Goal: Task Accomplishment & Management: Use online tool/utility

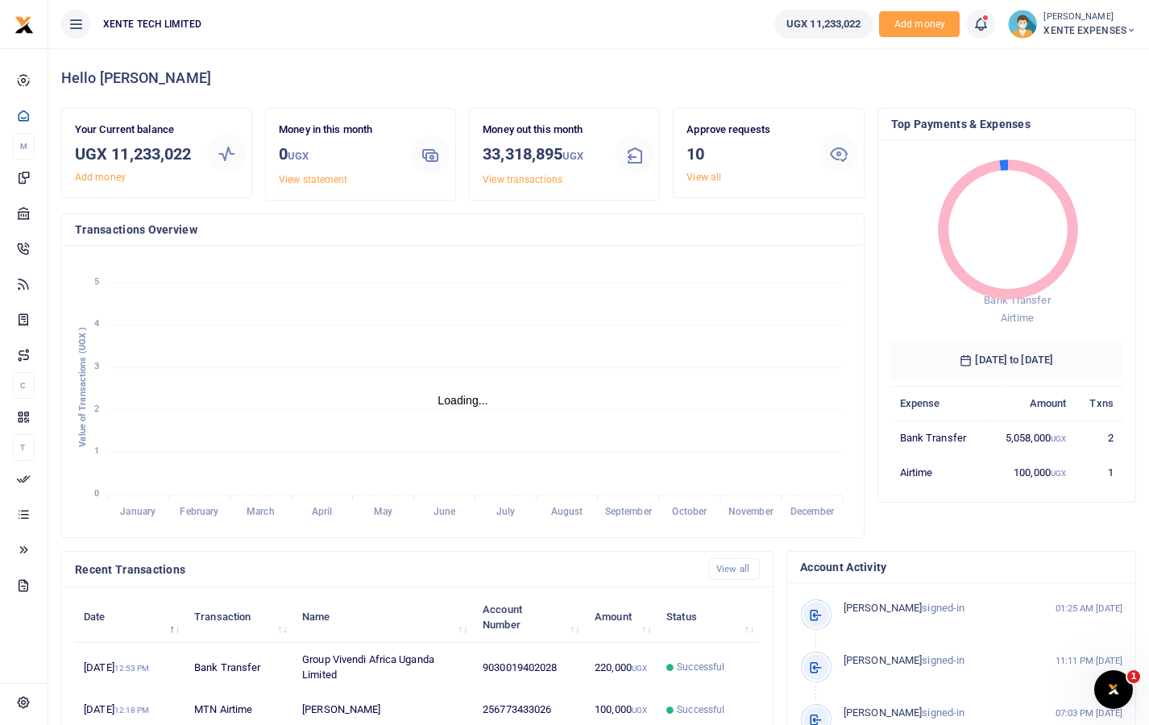
scroll to position [13, 13]
click at [600, 300] on icon "January January February February March March April April May May June June Jul…" at bounding box center [463, 392] width 776 height 266
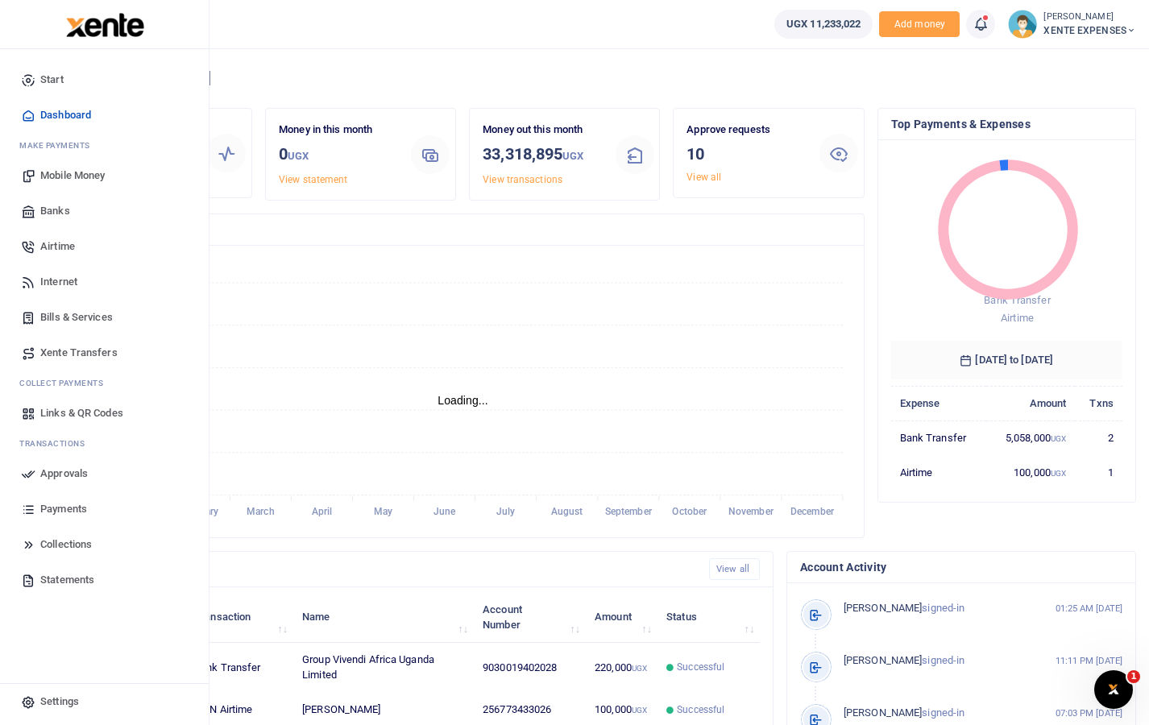
click at [62, 176] on span "Mobile Money" at bounding box center [72, 176] width 64 height 16
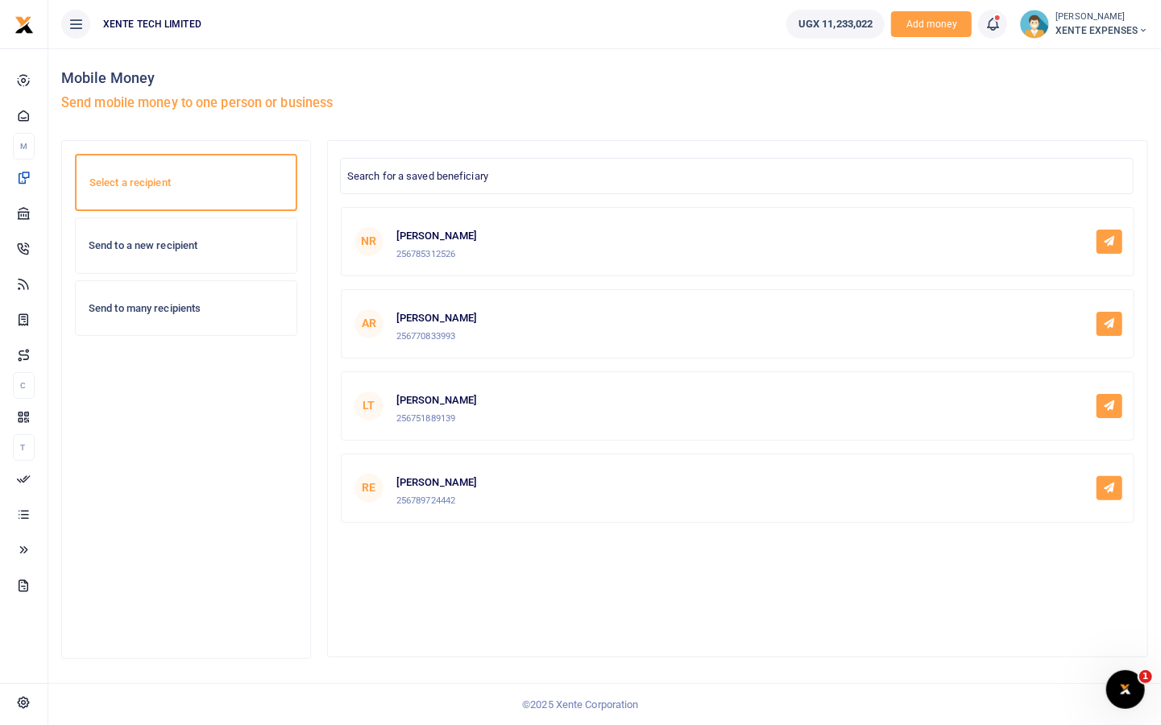
click at [180, 251] on h6 "Send to a new recipient" at bounding box center [186, 245] width 195 height 13
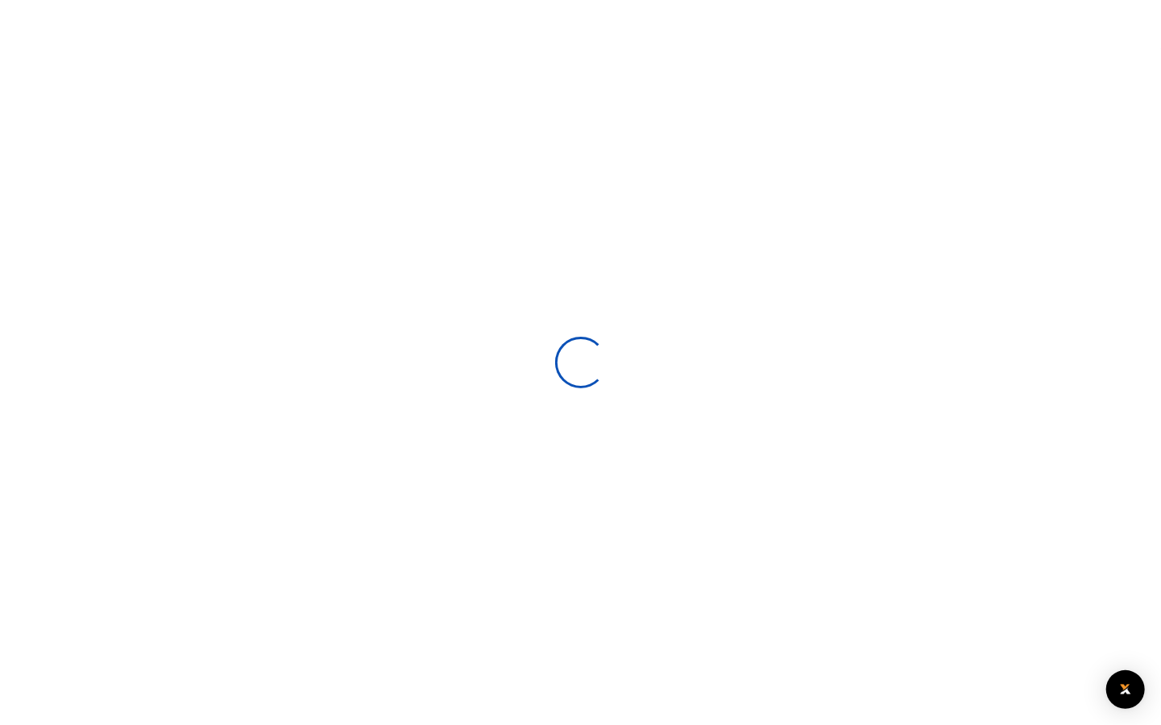
select select
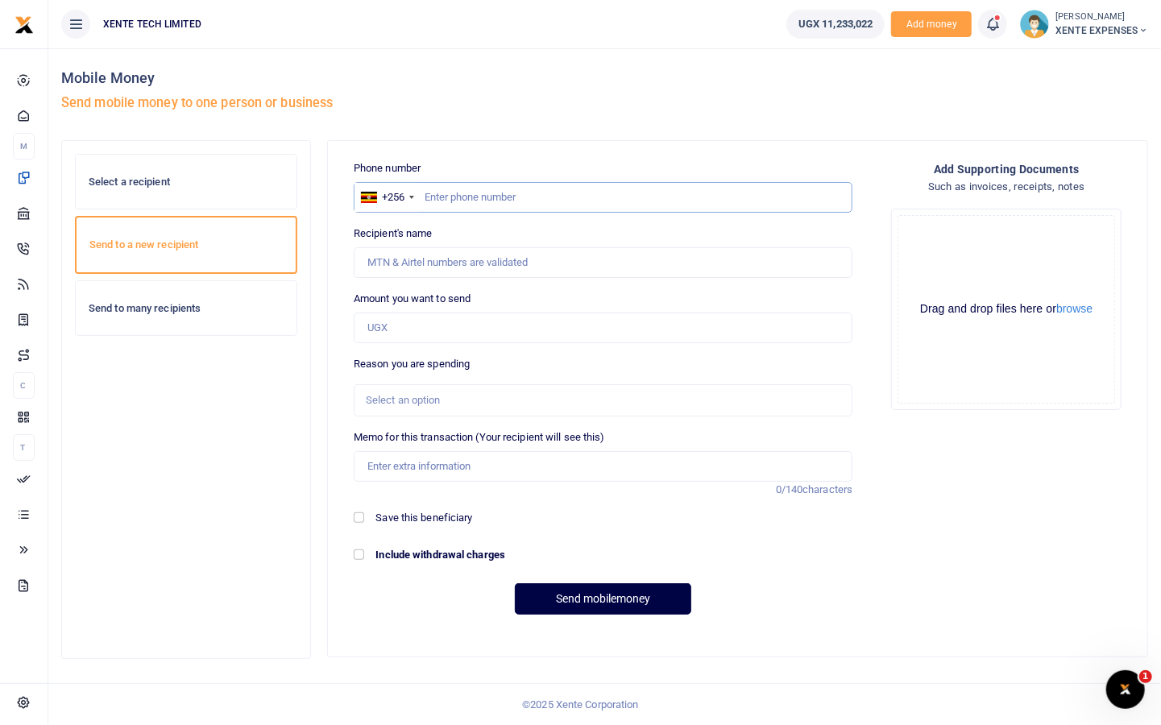
click at [537, 194] on input "text" at bounding box center [603, 197] width 499 height 31
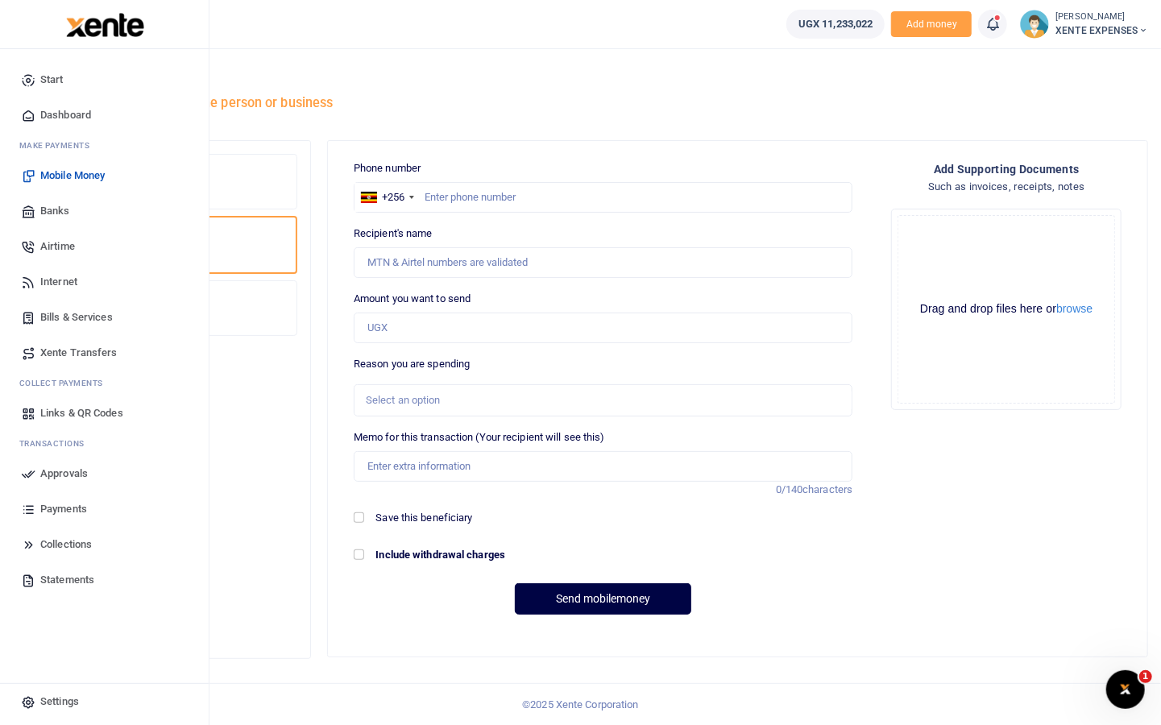
click at [67, 508] on span "Payments" at bounding box center [63, 509] width 47 height 16
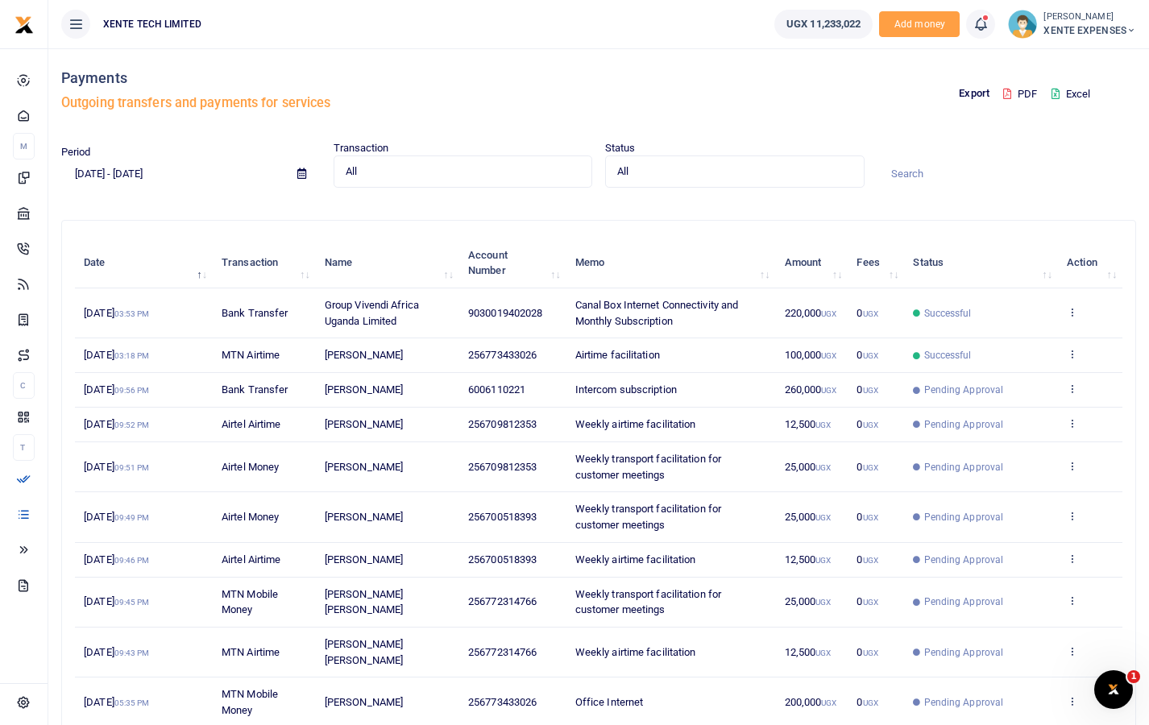
click at [899, 179] on input at bounding box center [1008, 173] width 260 height 27
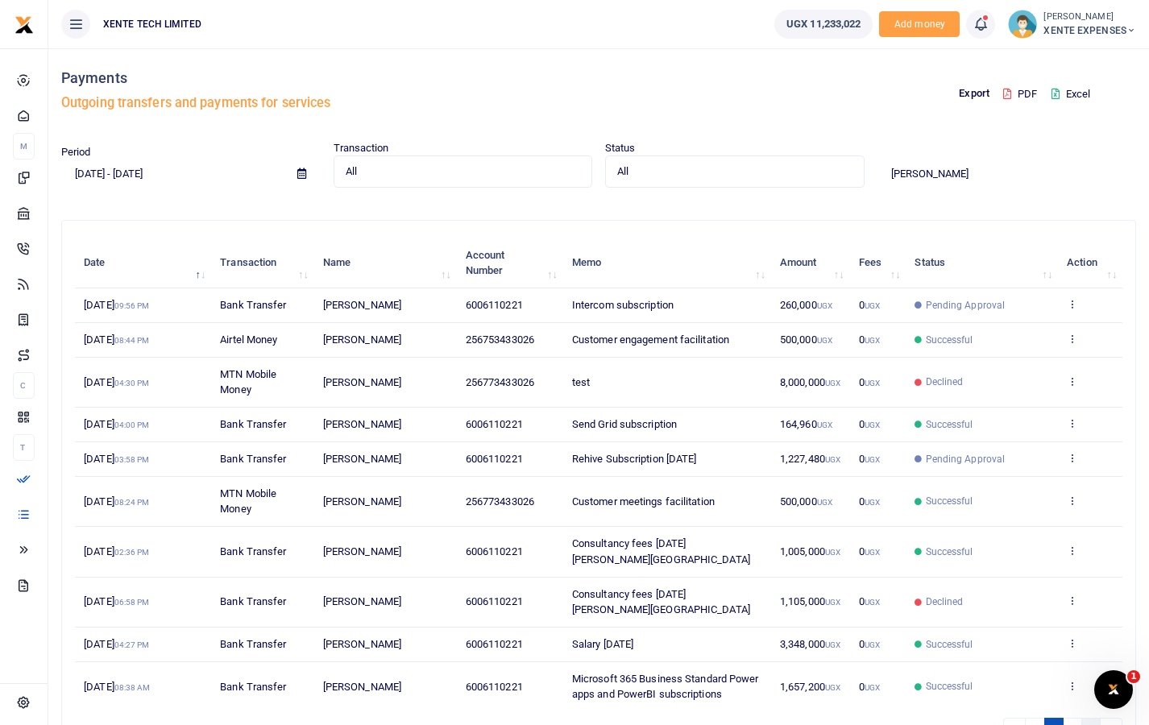
type input "francis"
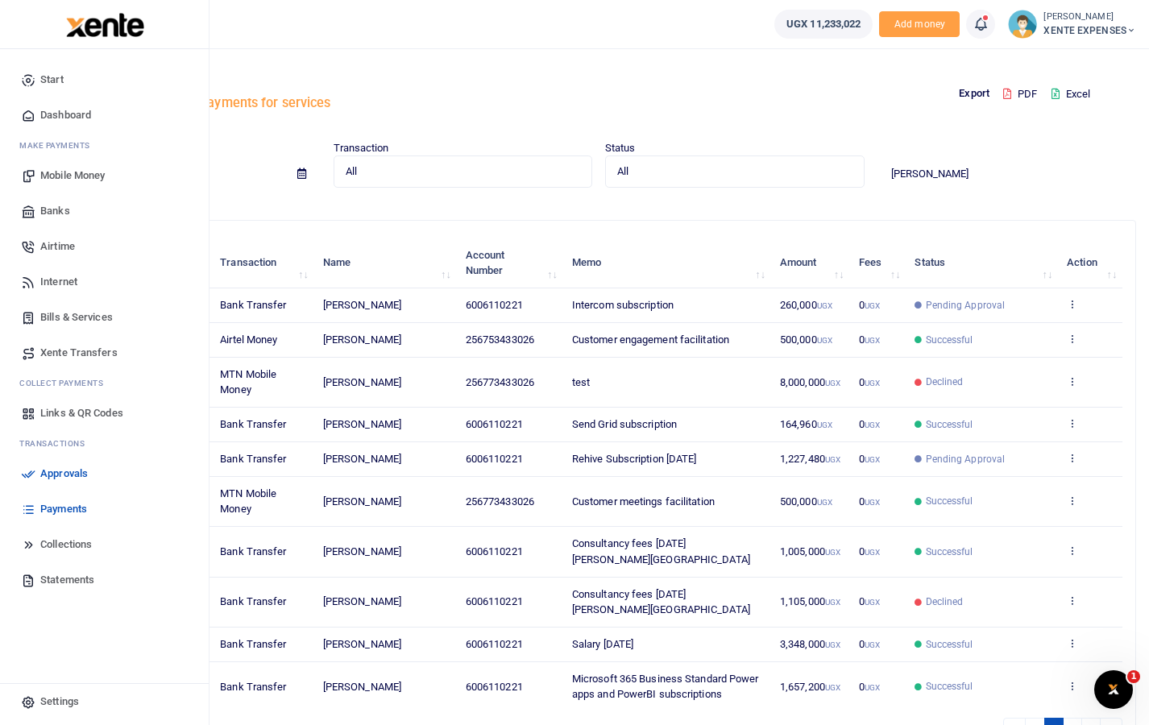
click at [65, 170] on span "Mobile Money" at bounding box center [72, 176] width 64 height 16
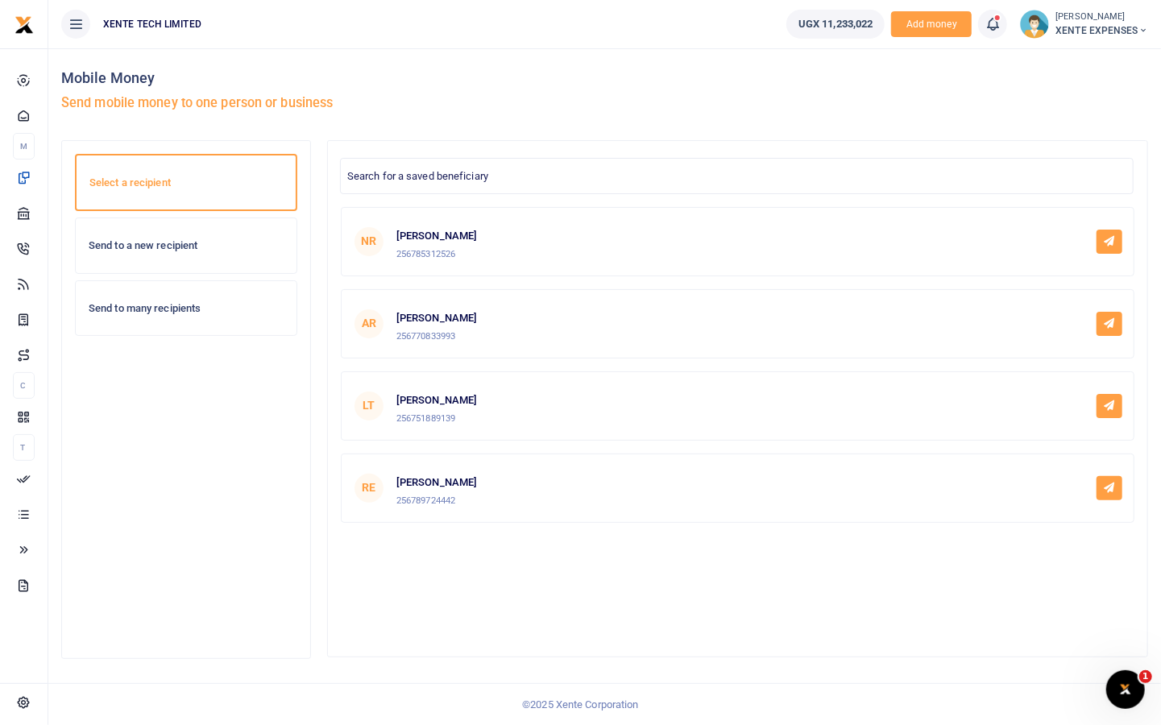
click at [220, 251] on h6 "Send to a new recipient" at bounding box center [186, 245] width 195 height 13
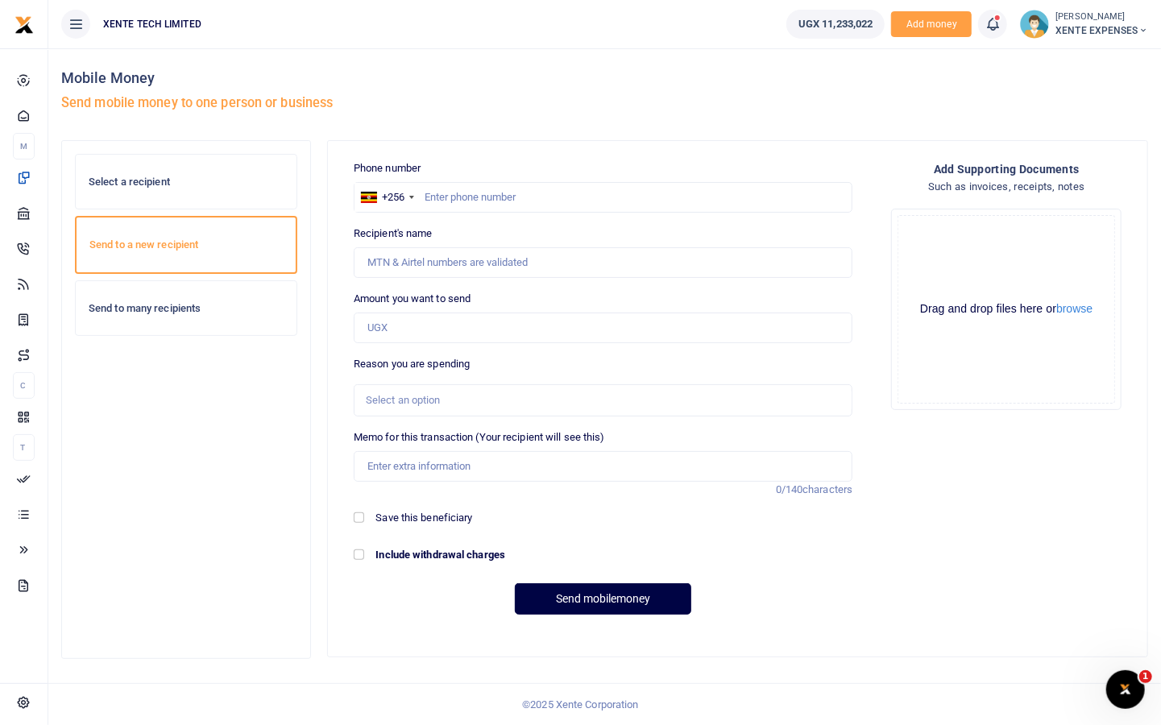
click at [555, 181] on div at bounding box center [580, 362] width 1161 height 725
click at [552, 193] on input "text" at bounding box center [603, 197] width 499 height 31
type input "773433026"
click at [507, 319] on input "Amount you want to send" at bounding box center [603, 328] width 499 height 31
type input "Francis Nkurunungi"
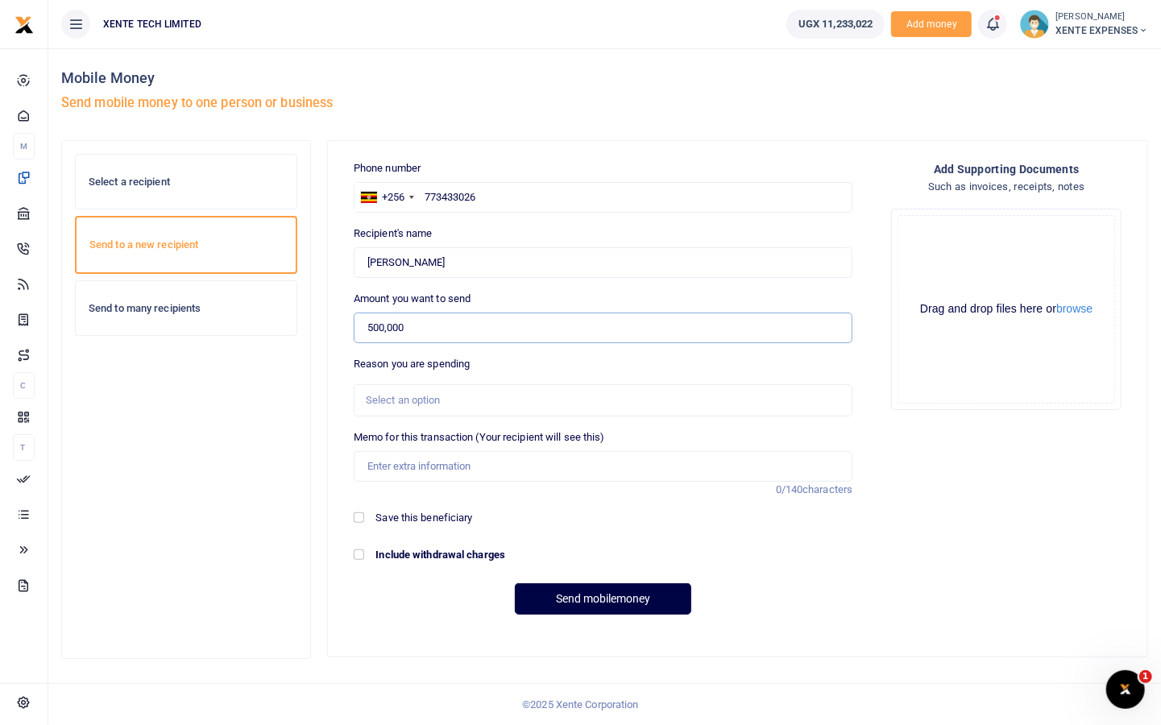
type input "500,000"
checkbox input "true"
click at [422, 401] on div "Select an option" at bounding box center [597, 401] width 463 height 16
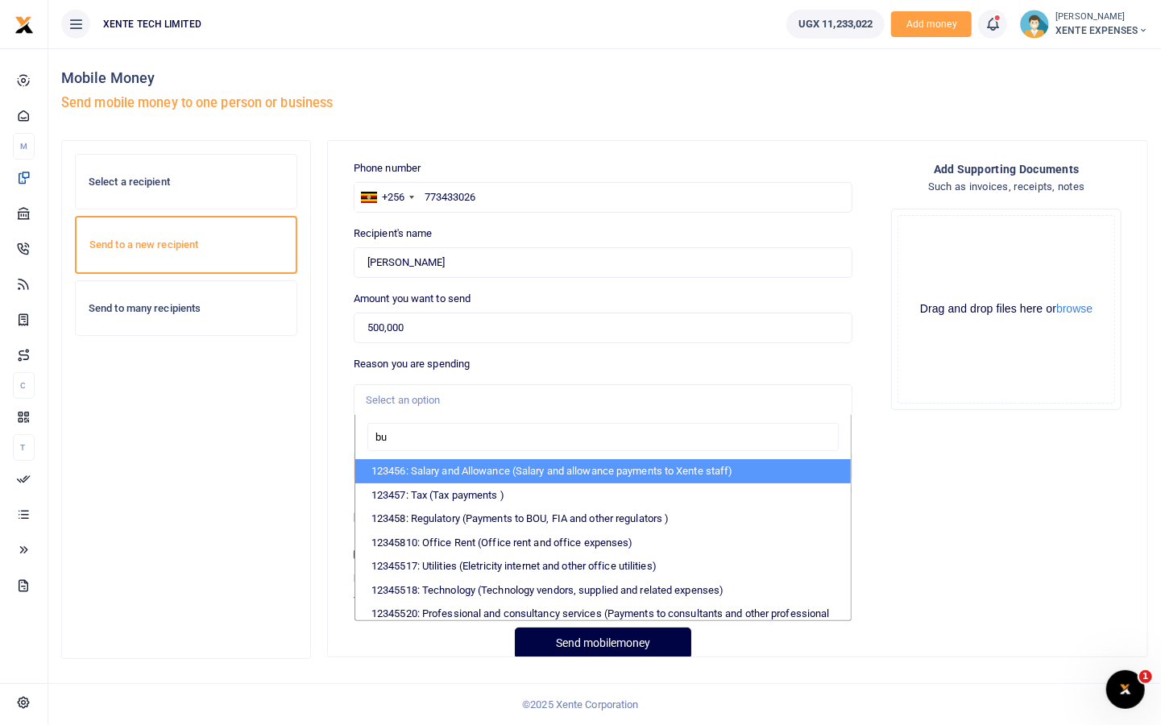
type input "bus"
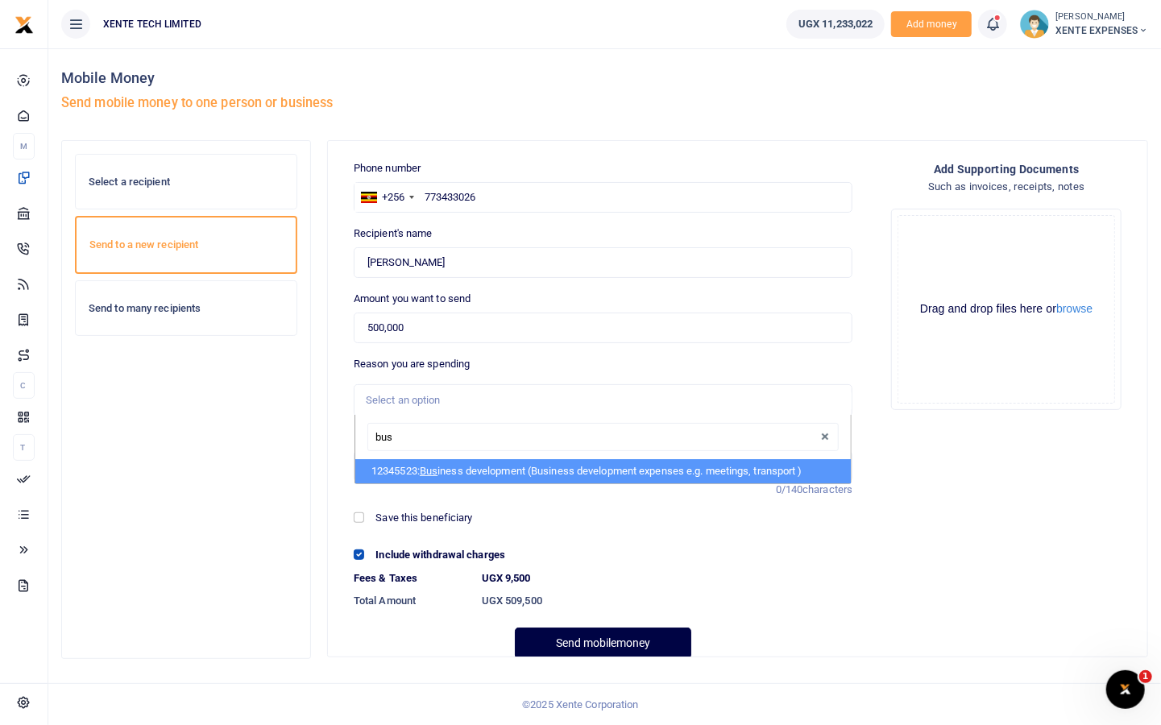
click at [420, 469] on li "12345523: Bus iness development (Business development expenses e.g. meetings, t…" at bounding box center [603, 471] width 496 height 24
select select "15"
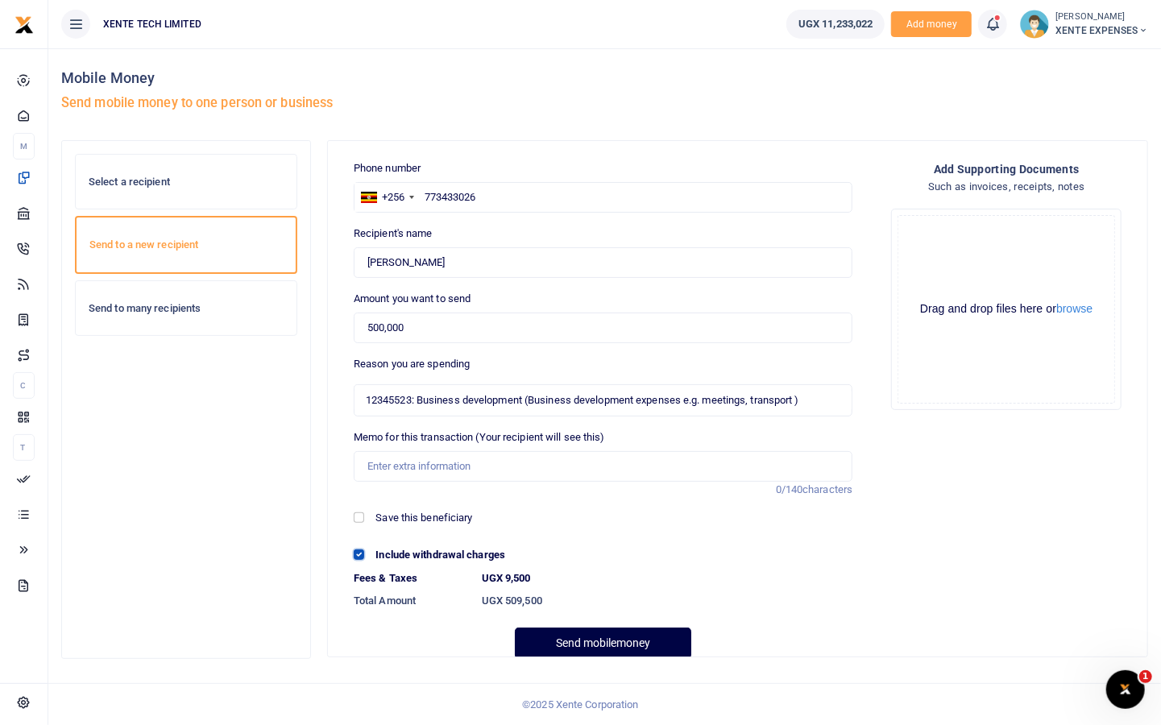
click at [360, 555] on input "Include withdrawal charges" at bounding box center [359, 555] width 10 height 10
checkbox input "false"
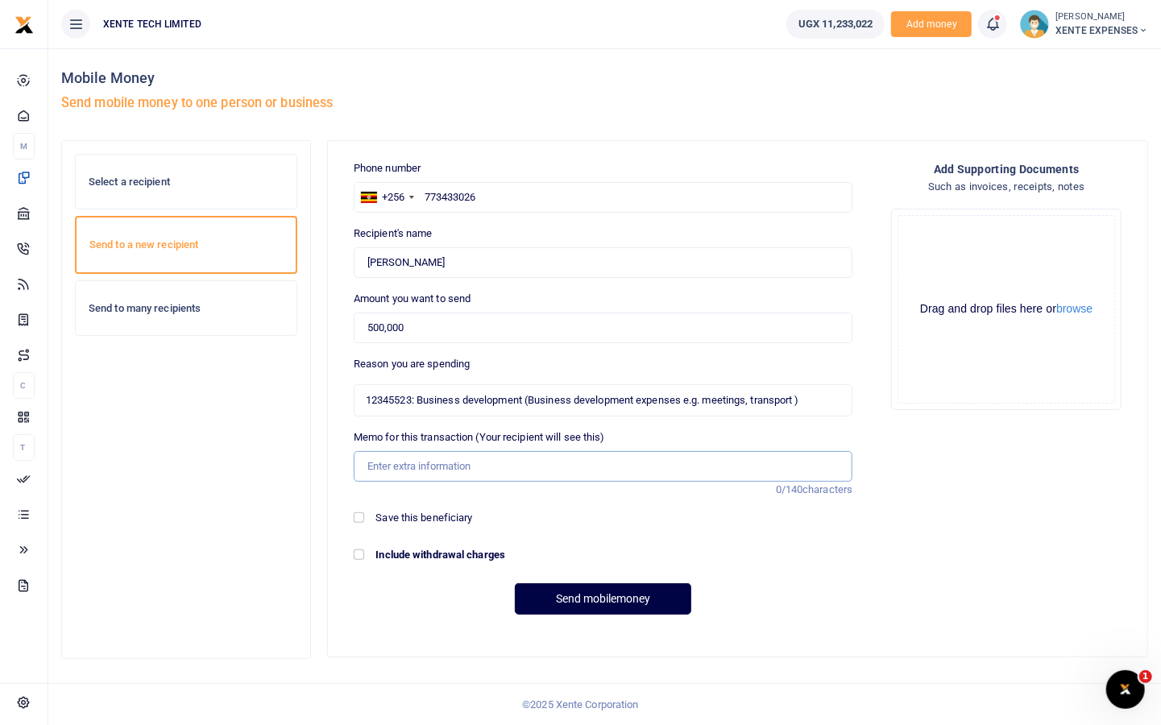
click at [458, 463] on input "Memo for this transaction (Your recipient will see this)" at bounding box center [603, 466] width 499 height 31
type input "Customer meetings facilitation"
click at [591, 609] on button "Send mobilemoney" at bounding box center [603, 599] width 177 height 31
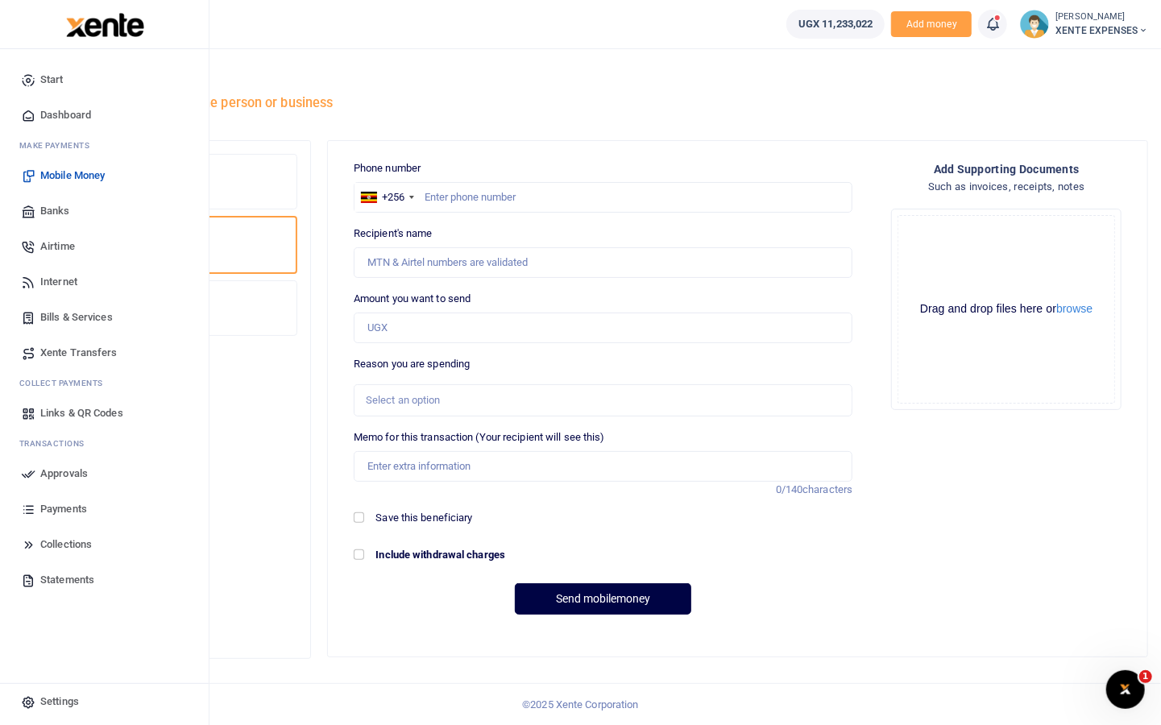
click at [55, 471] on span "Approvals" at bounding box center [64, 474] width 48 height 16
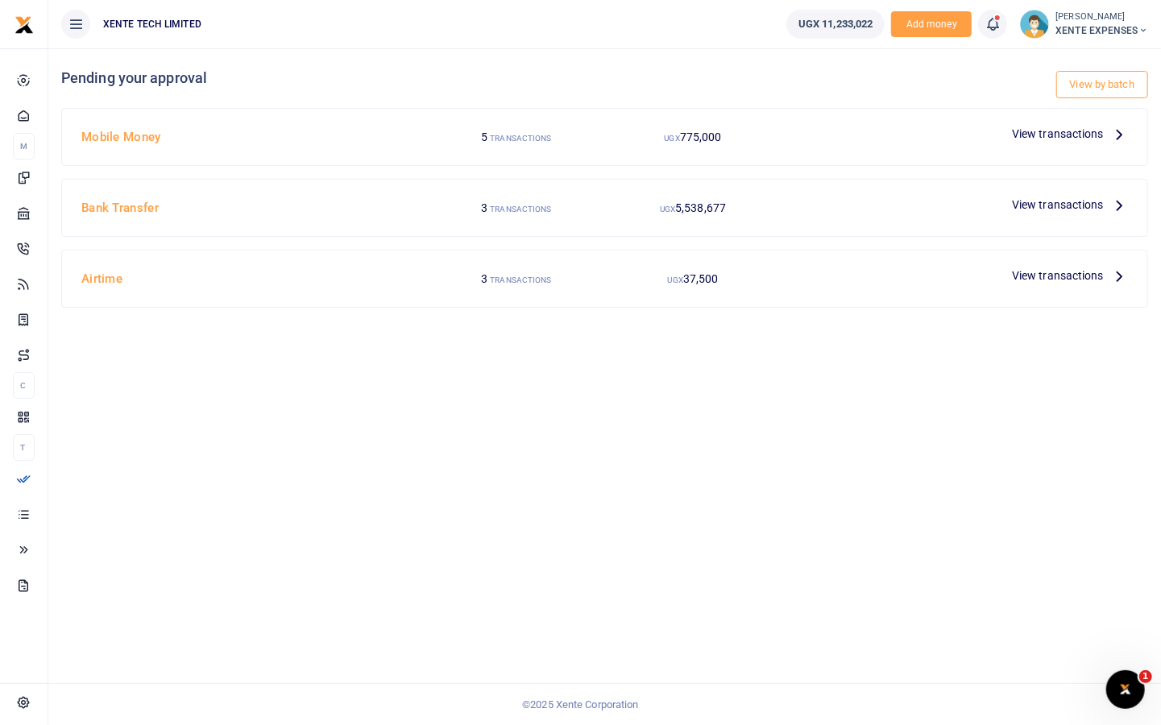
click at [1083, 132] on span "View transactions" at bounding box center [1058, 134] width 92 height 18
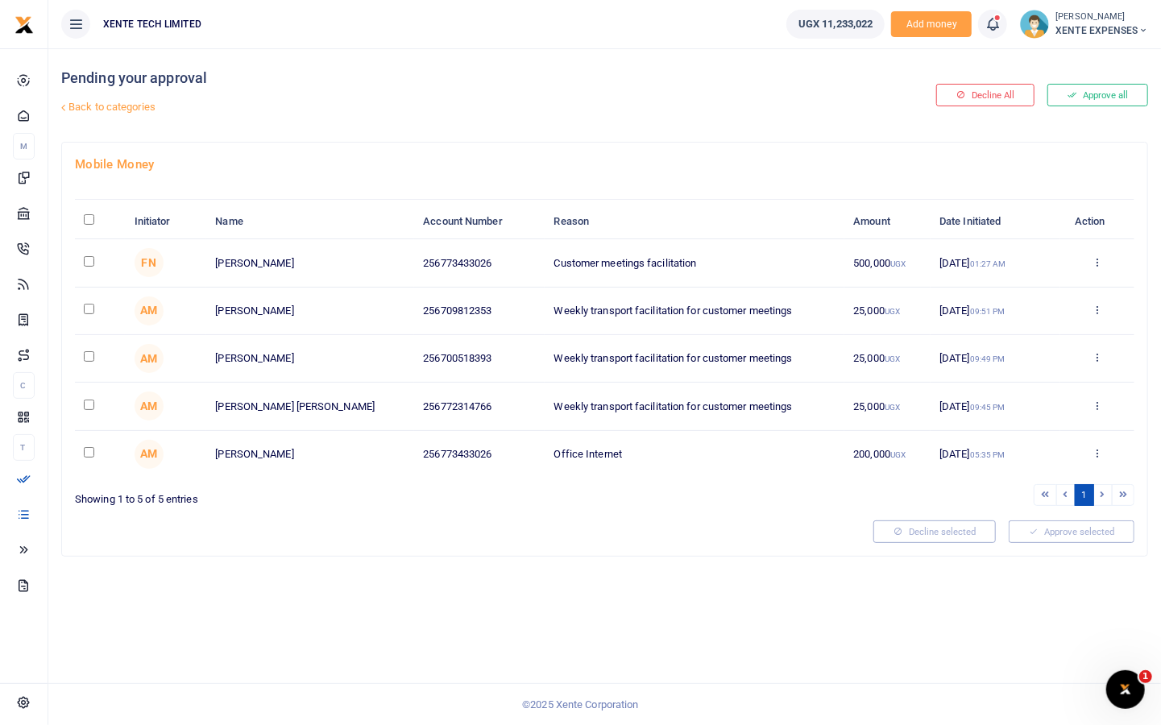
click at [91, 260] on input "checkbox" at bounding box center [89, 261] width 10 height 10
checkbox input "true"
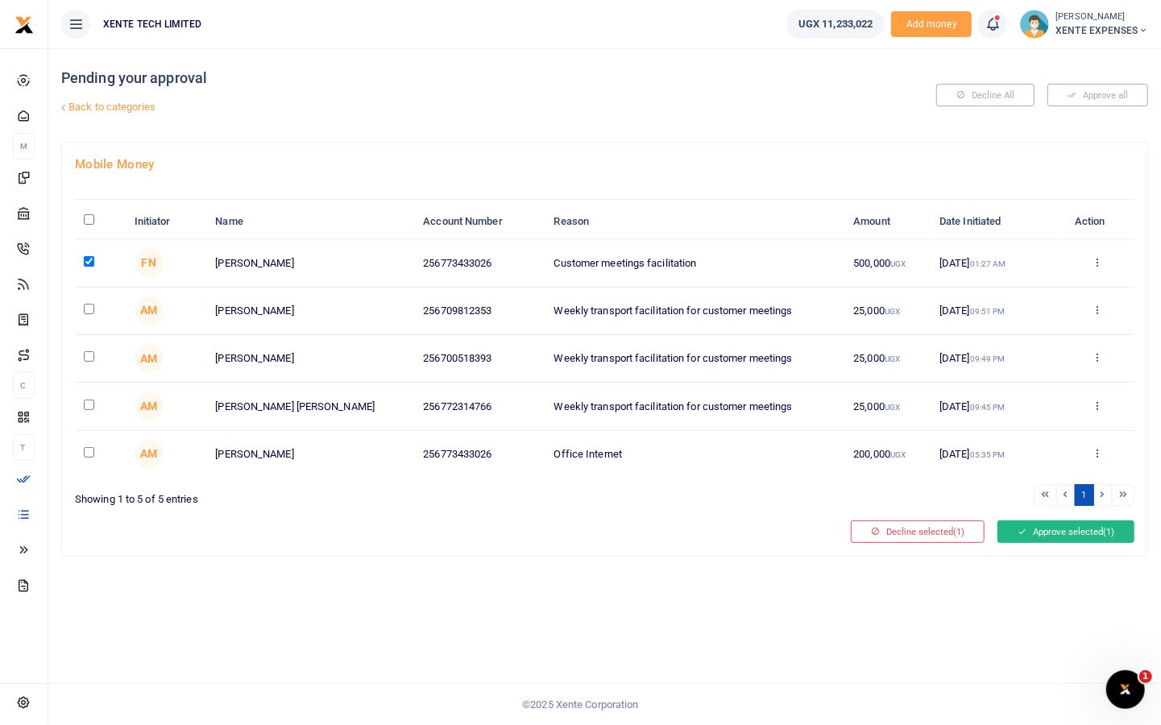
click at [1044, 537] on button "Approve selected (1)" at bounding box center [1066, 532] width 137 height 23
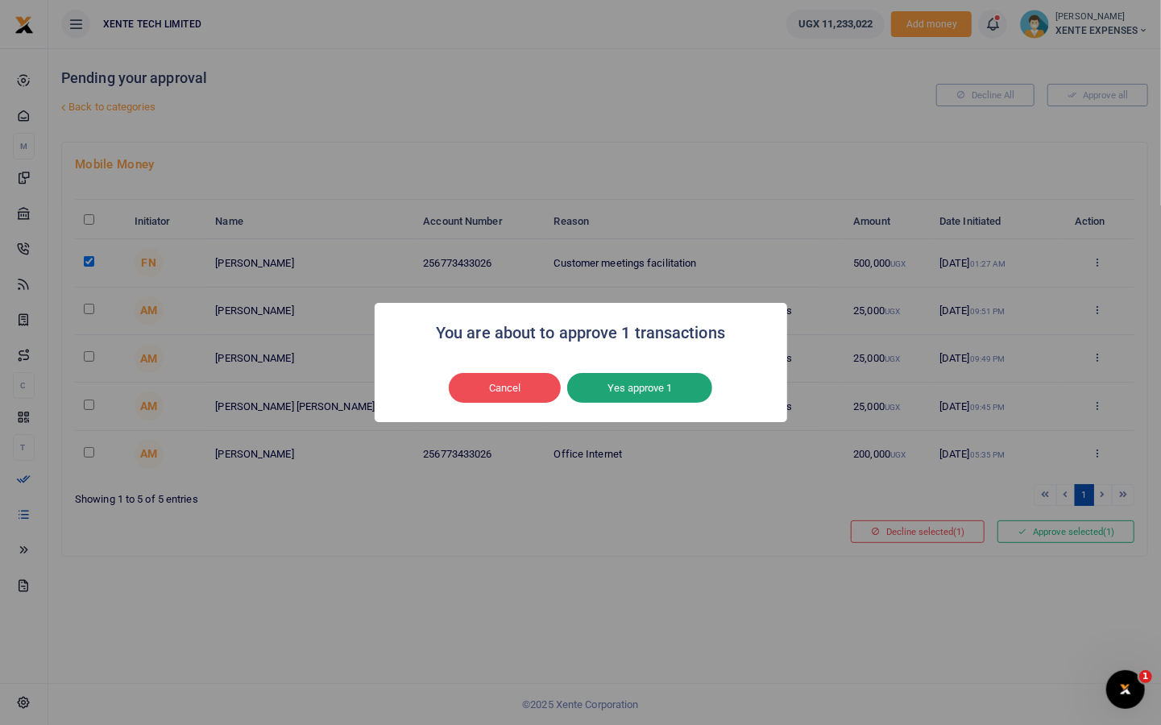
click at [673, 388] on button "Yes approve 1" at bounding box center [639, 388] width 145 height 31
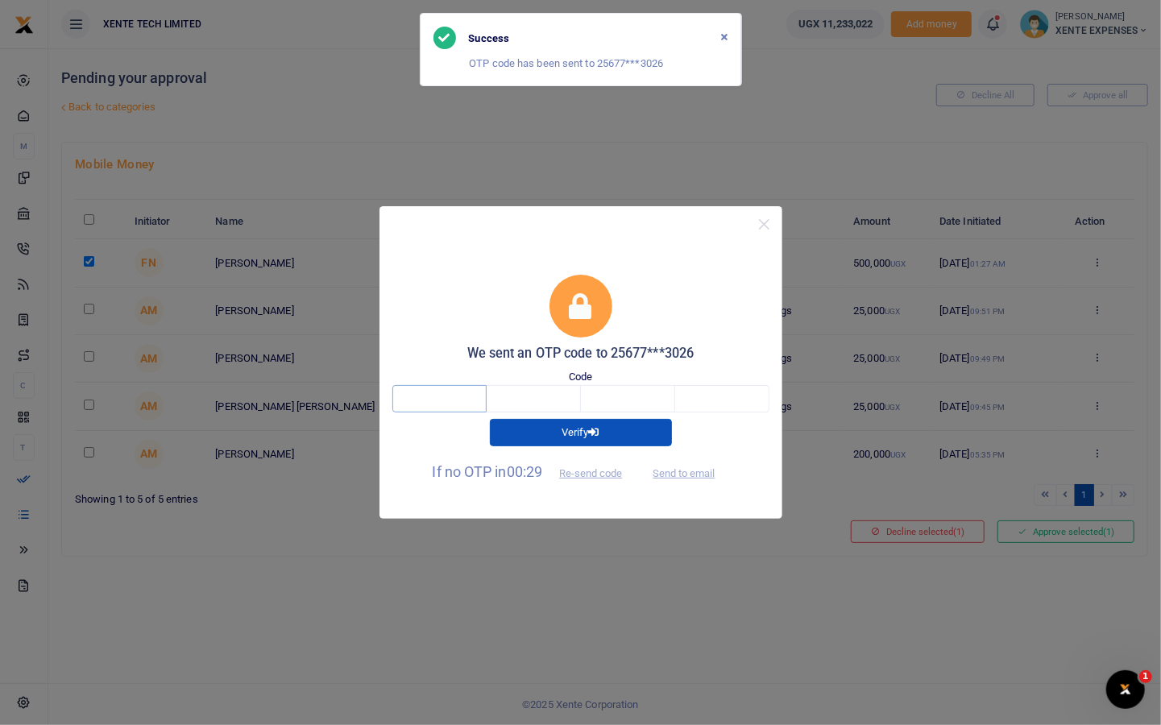
click at [464, 398] on input "text" at bounding box center [440, 398] width 94 height 27
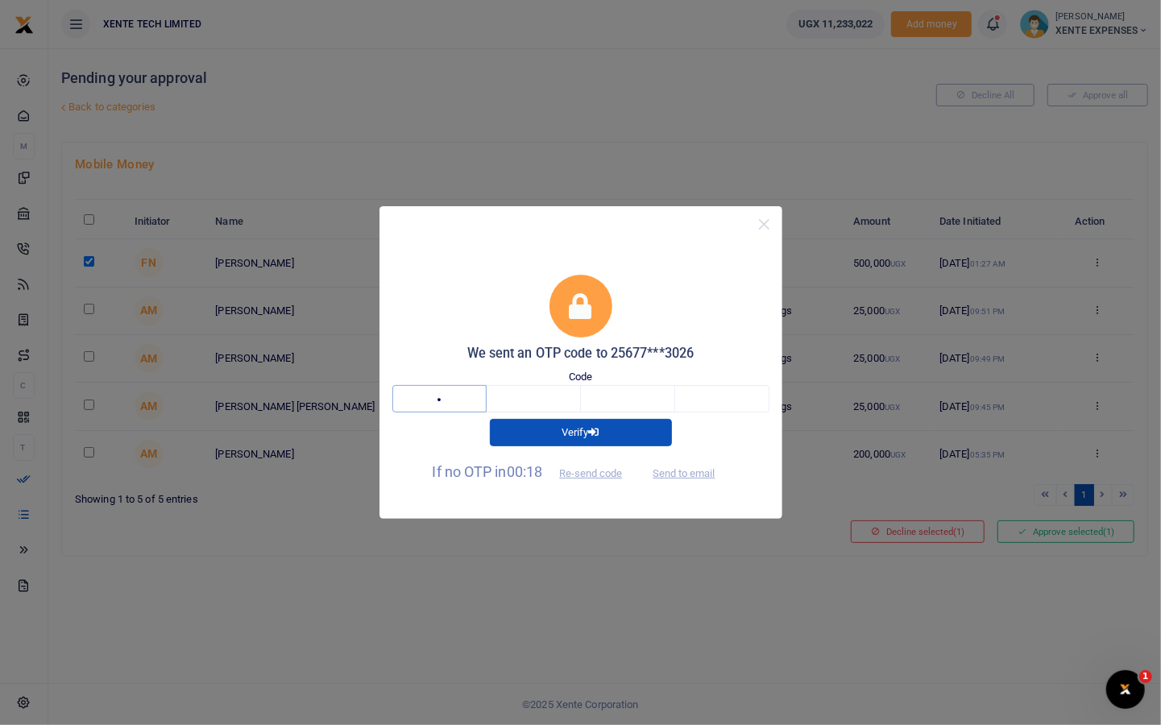
type input "7"
type input "1"
type input "7"
type input "3"
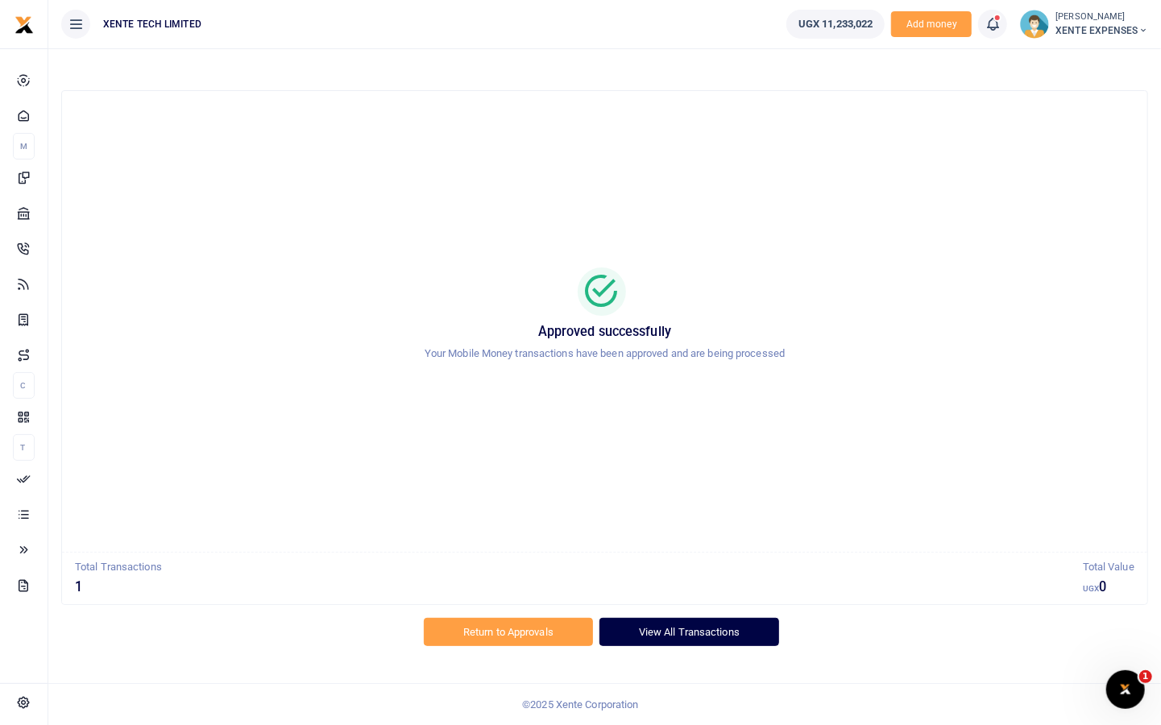
click at [669, 642] on link "View All Transactions" at bounding box center [690, 631] width 180 height 27
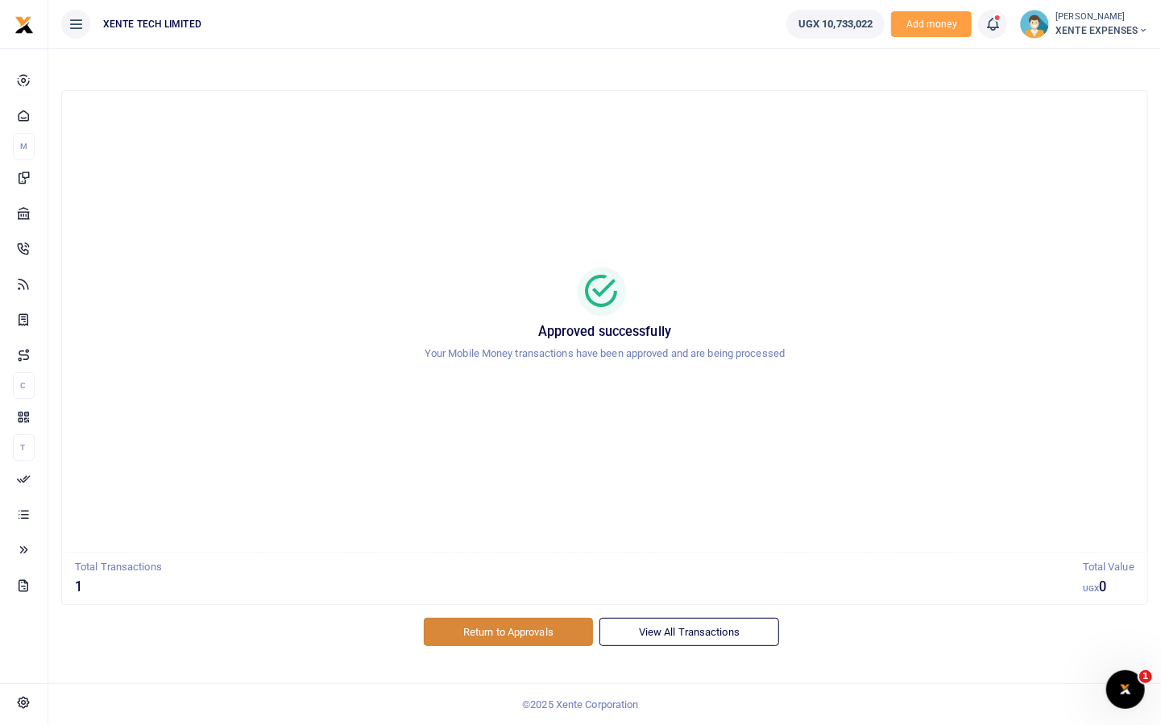
click at [505, 633] on link "Return to Approvals" at bounding box center [508, 631] width 169 height 27
